Goal: Book appointment/travel/reservation

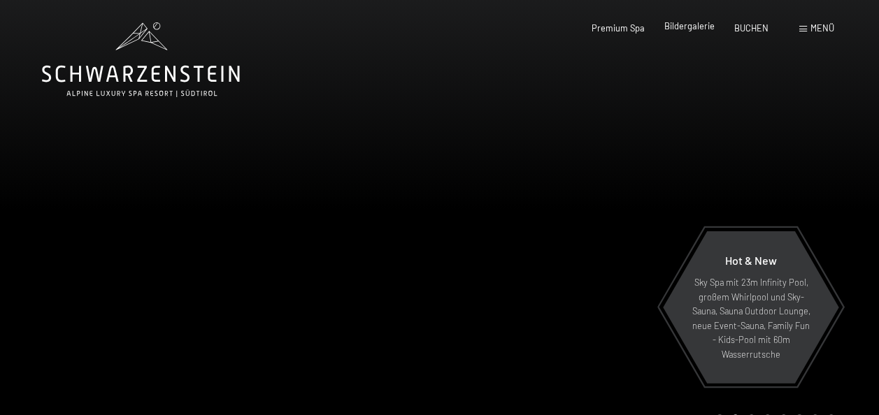
click at [697, 28] on span "Bildergalerie" at bounding box center [689, 25] width 50 height 11
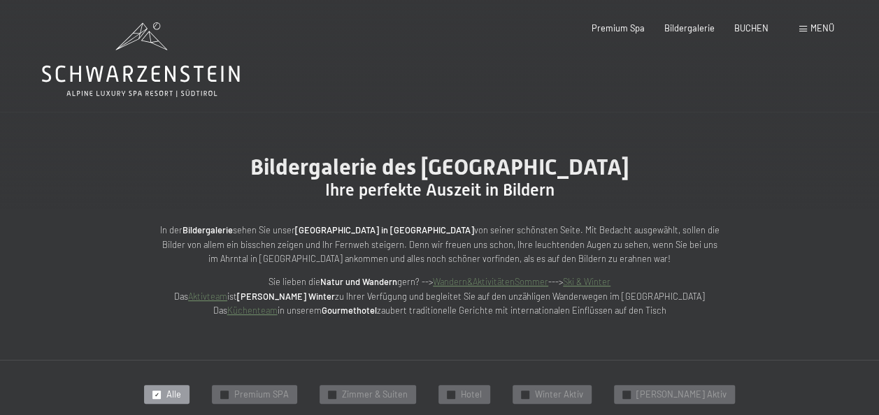
click at [807, 25] on div "Menü" at bounding box center [816, 28] width 35 height 13
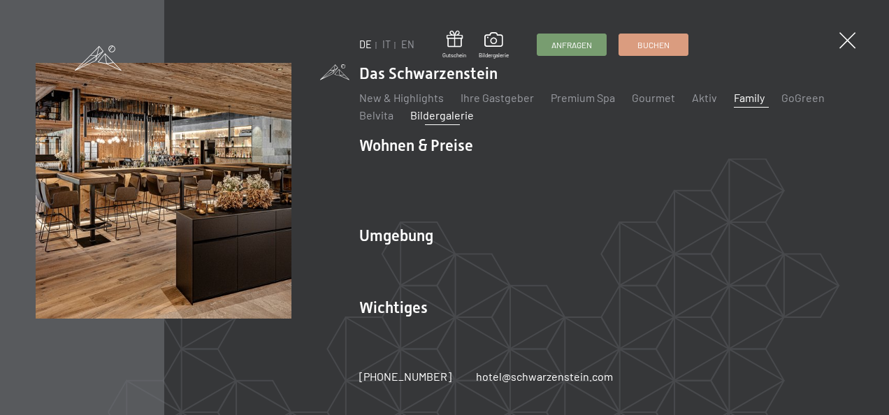
click at [750, 104] on link "Family" at bounding box center [749, 97] width 31 height 13
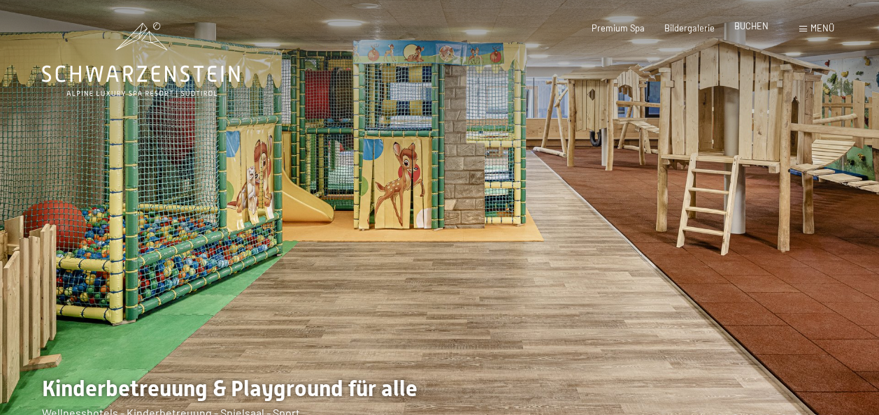
click at [745, 27] on span "BUCHEN" at bounding box center [751, 25] width 34 height 11
